Goal: Transaction & Acquisition: Purchase product/service

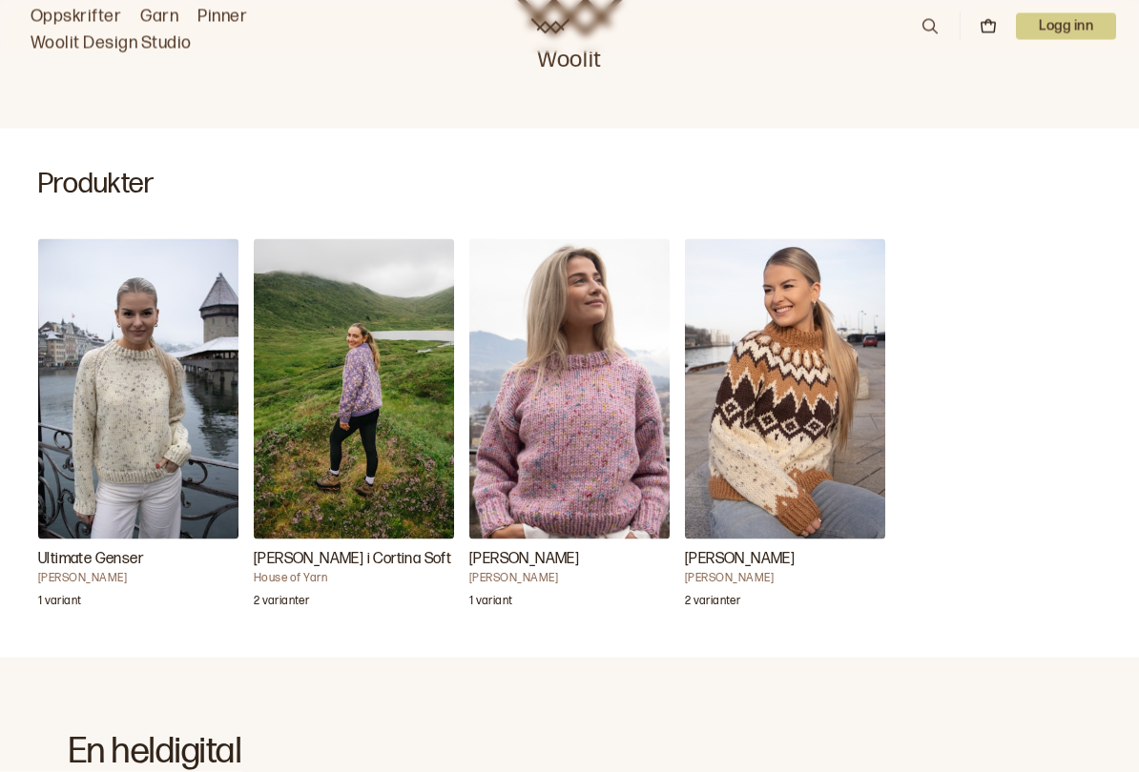
scroll to position [477, 0]
click at [157, 411] on img "Ultimate Genser" at bounding box center [138, 388] width 200 height 300
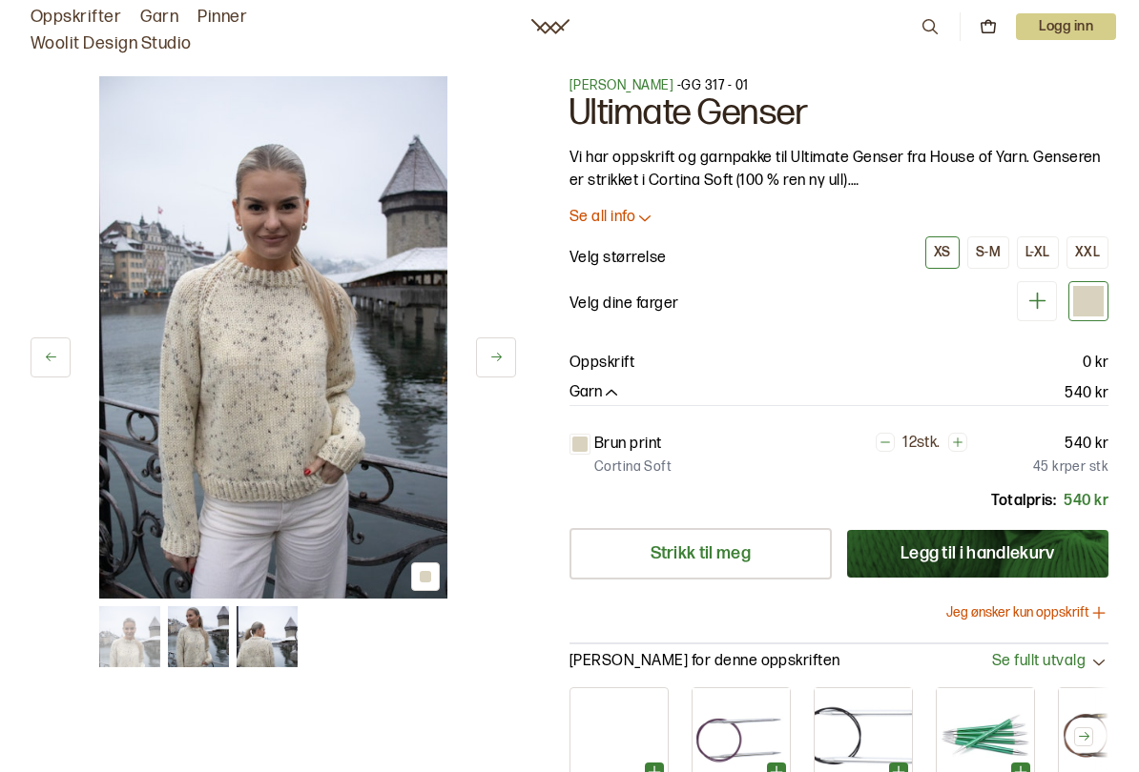
click at [1038, 244] on div "L-XL" at bounding box center [1037, 252] width 25 height 17
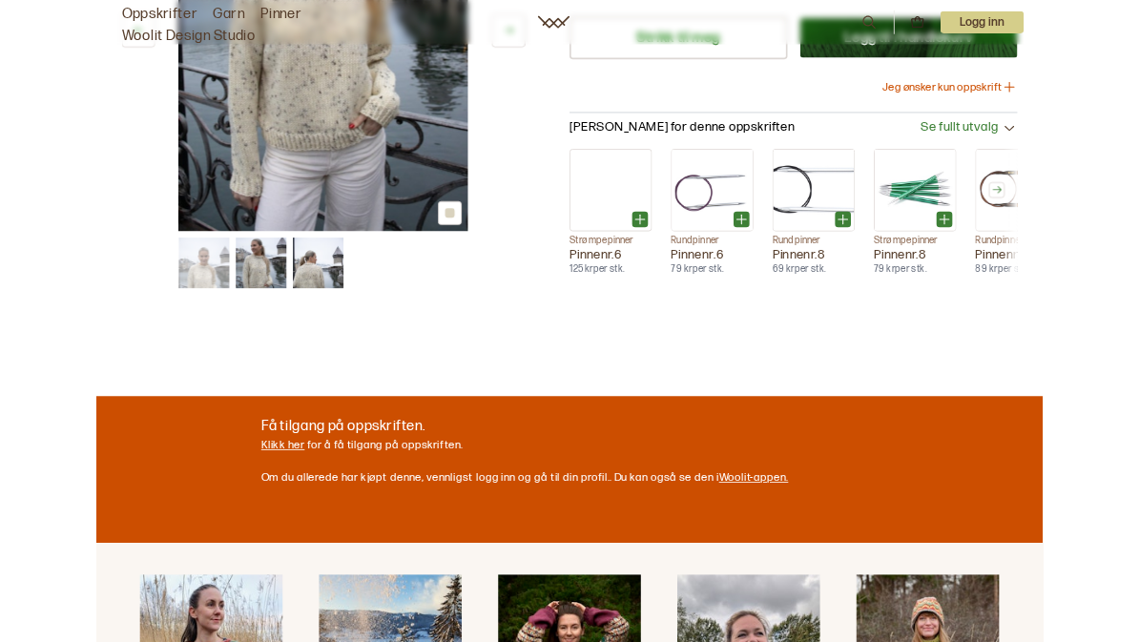
scroll to position [500, 0]
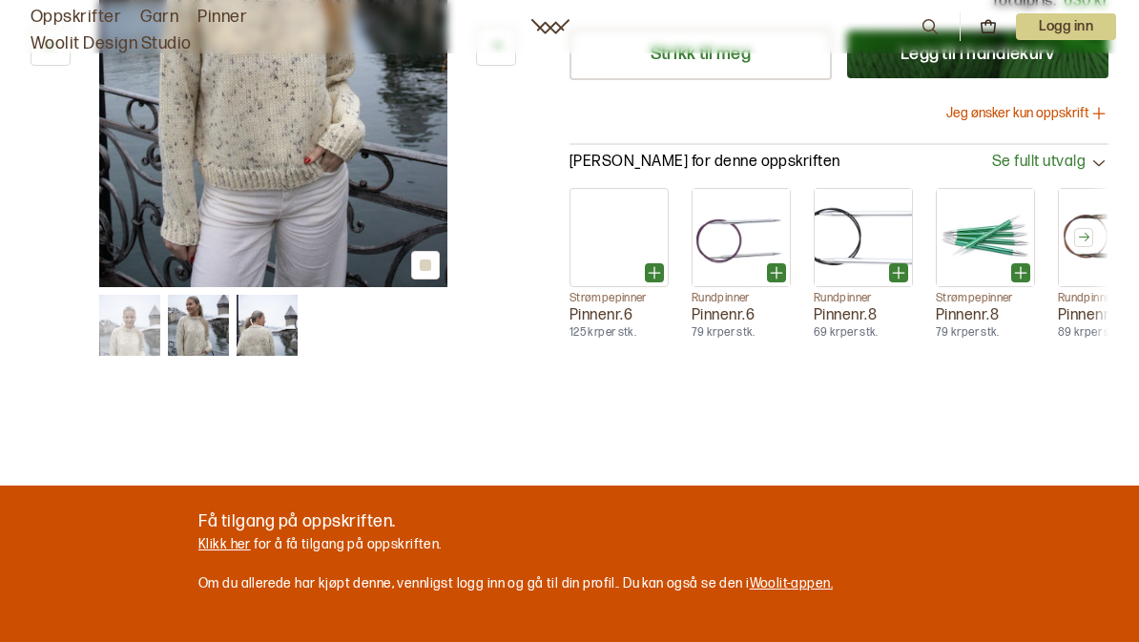
click at [241, 536] on link "Klikk her" at bounding box center [224, 544] width 52 height 16
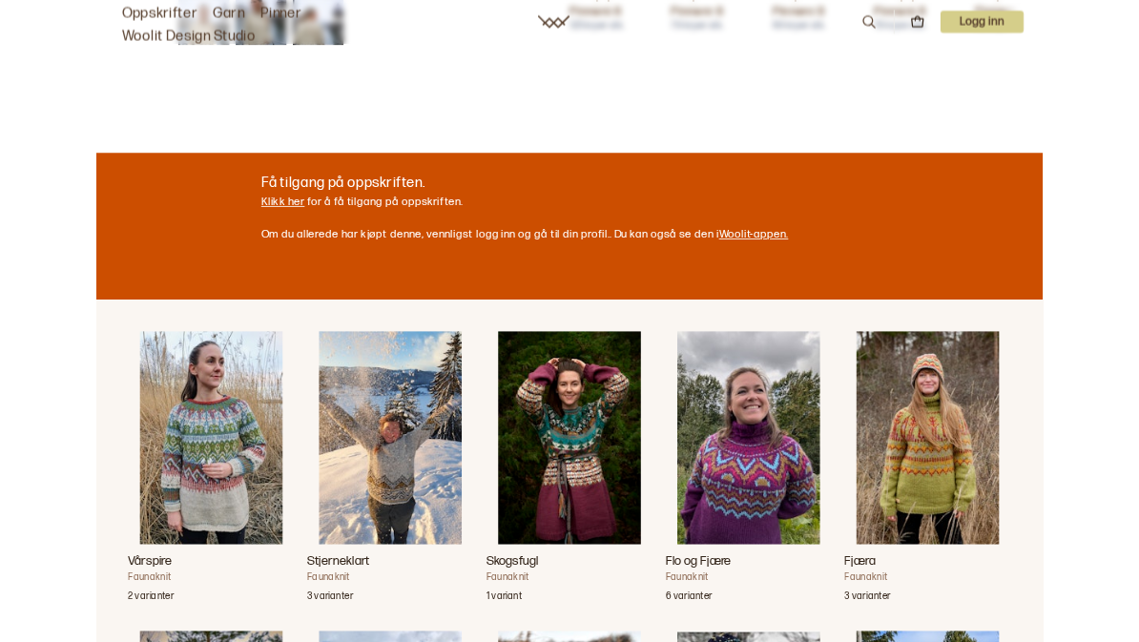
scroll to position [797, 0]
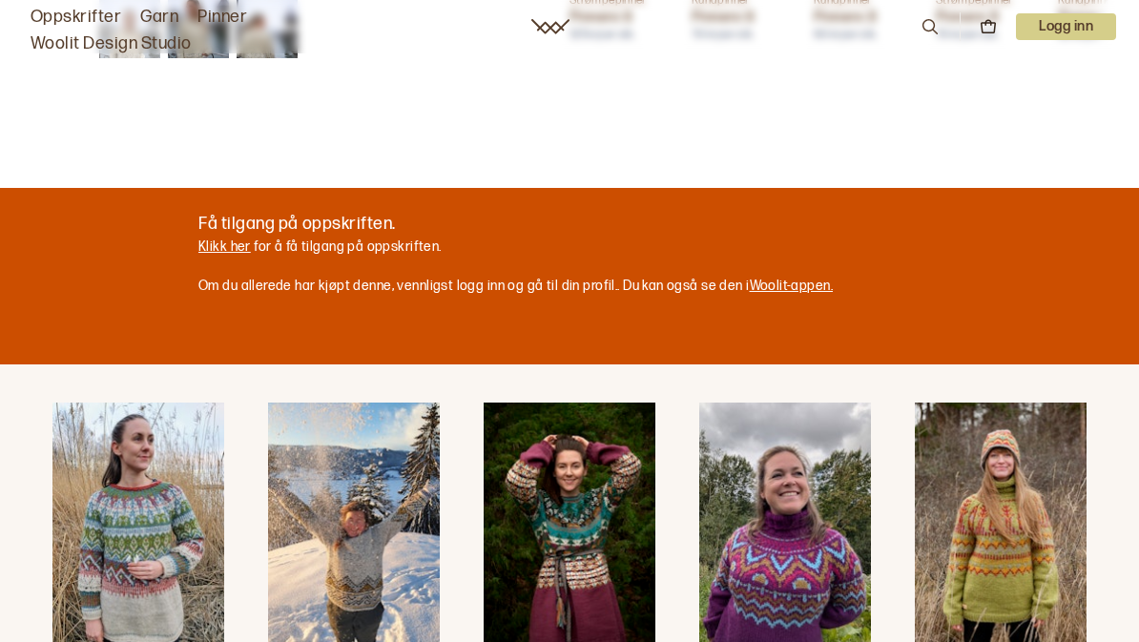
click at [212, 252] on link "Klikk her" at bounding box center [224, 246] width 52 height 16
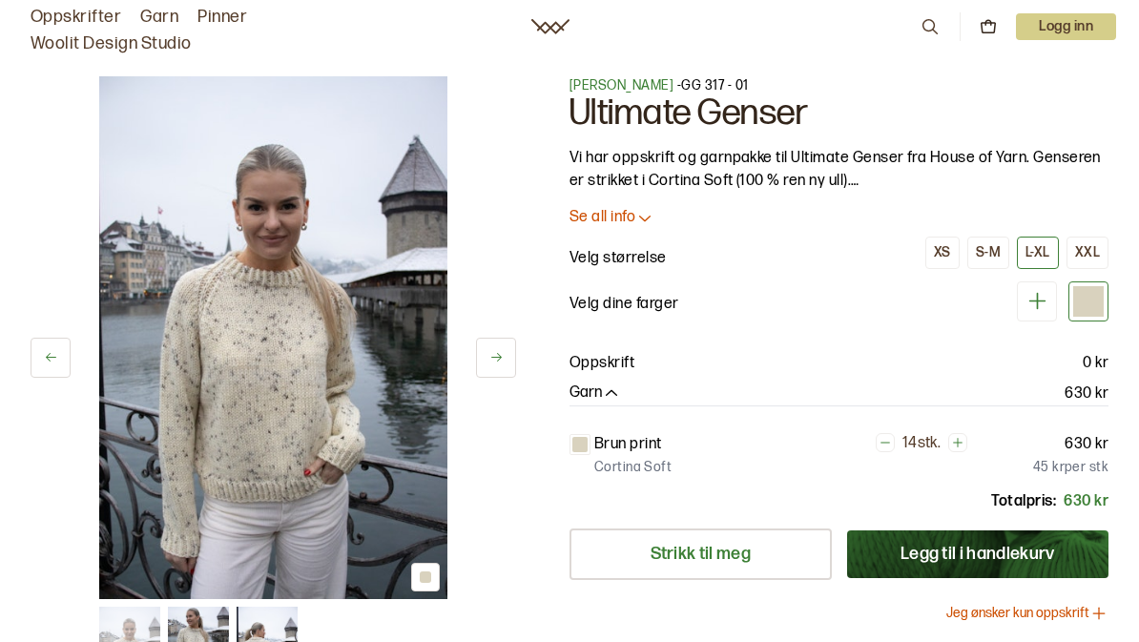
click at [1001, 248] on button "S-M" at bounding box center [988, 252] width 42 height 32
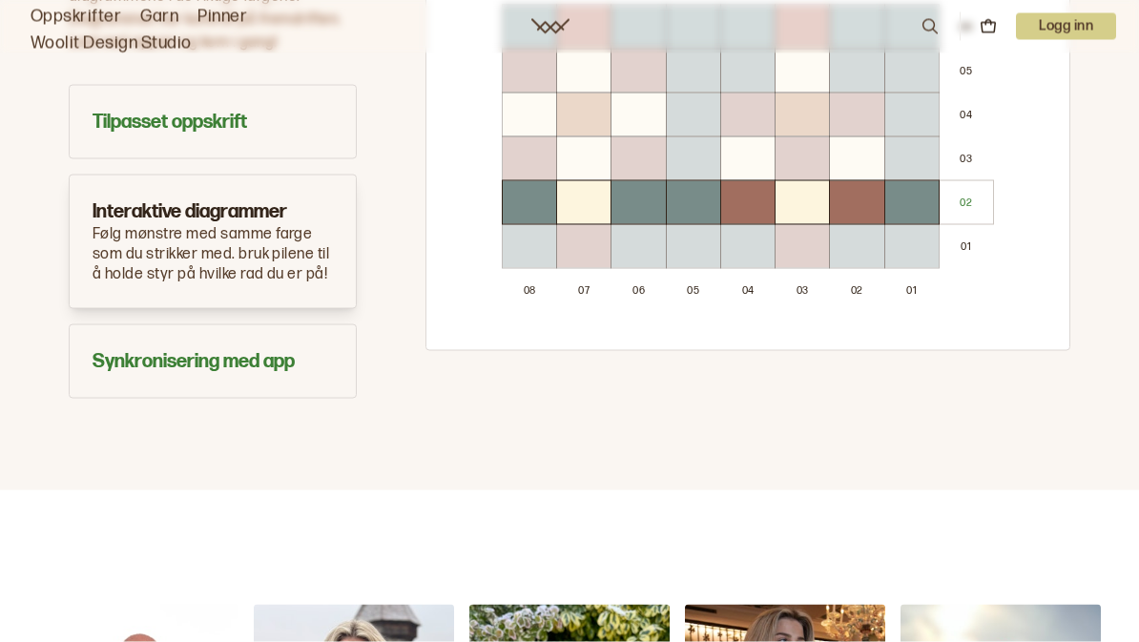
scroll to position [1314, 0]
